Goal: Information Seeking & Learning: Find specific fact

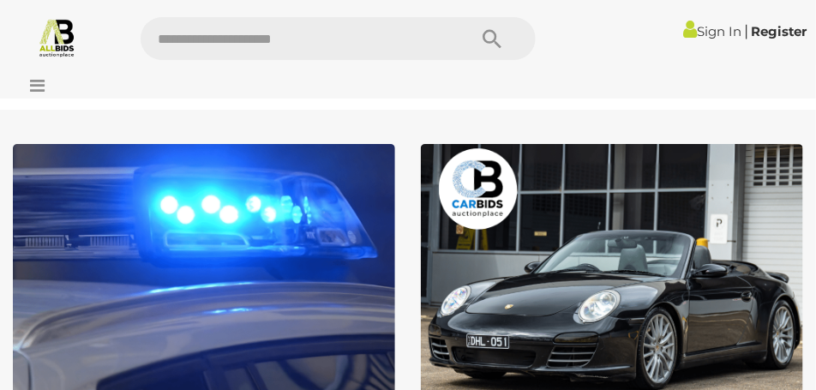
click at [261, 48] on input "text" at bounding box center [296, 38] width 310 height 43
type input "*****"
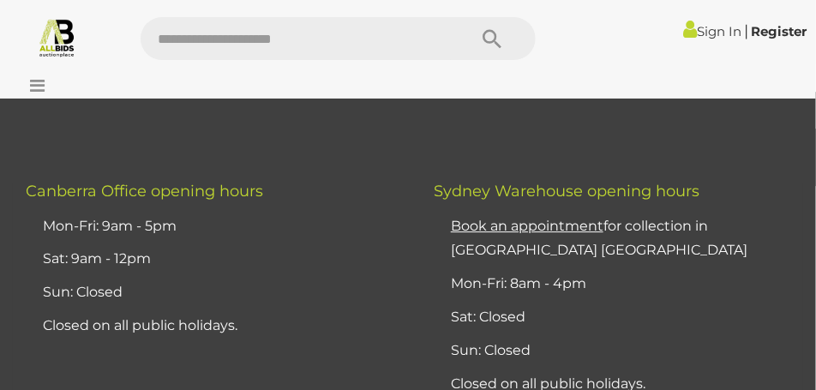
scroll to position [1243, 0]
